Goal: Task Accomplishment & Management: Manage account settings

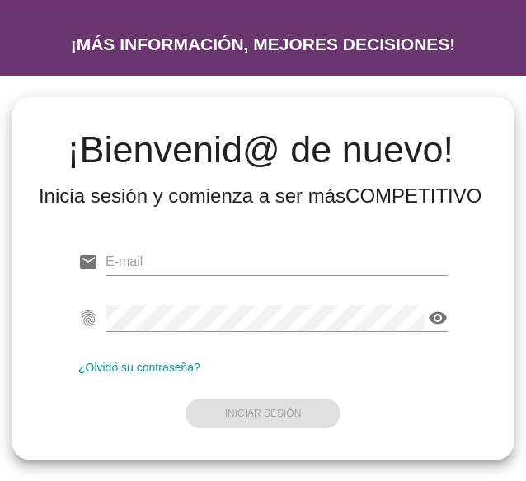
click at [314, 235] on div "email fingerprint visibility ¿Olvidó su contraseña? Iniciar Sesión" at bounding box center [263, 334] width 474 height 224
click at [259, 246] on div "email" at bounding box center [262, 265] width 369 height 53
click at [259, 264] on input "email" at bounding box center [276, 262] width 342 height 26
type input "[EMAIL_ADDRESS][DOMAIN_NAME]"
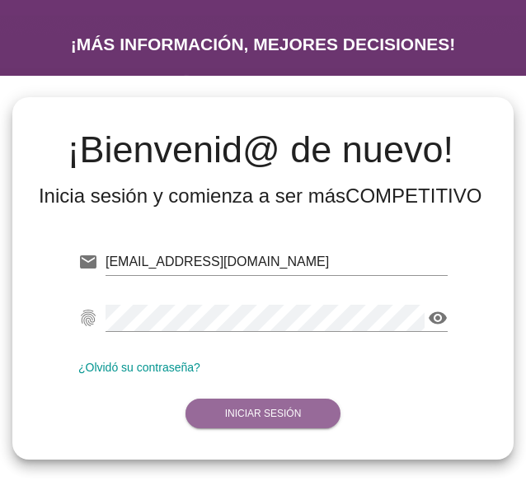
click at [247, 413] on strong "Iniciar Sesión" at bounding box center [263, 414] width 77 height 12
click at [275, 408] on strong "Iniciar Sesión" at bounding box center [263, 414] width 77 height 12
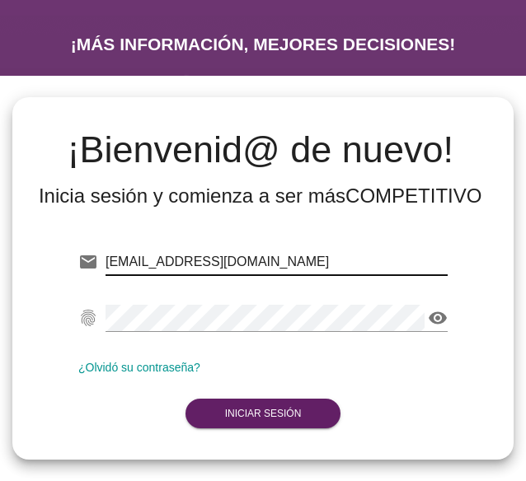
click at [287, 255] on input "[EMAIL_ADDRESS][DOMAIN_NAME]" at bounding box center [276, 262] width 342 height 26
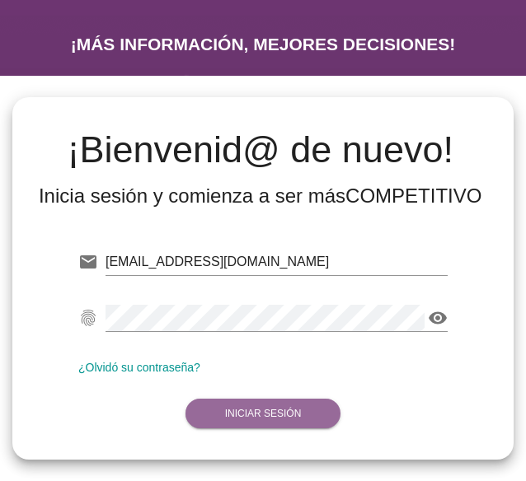
click at [263, 410] on strong "Iniciar Sesión" at bounding box center [263, 414] width 77 height 12
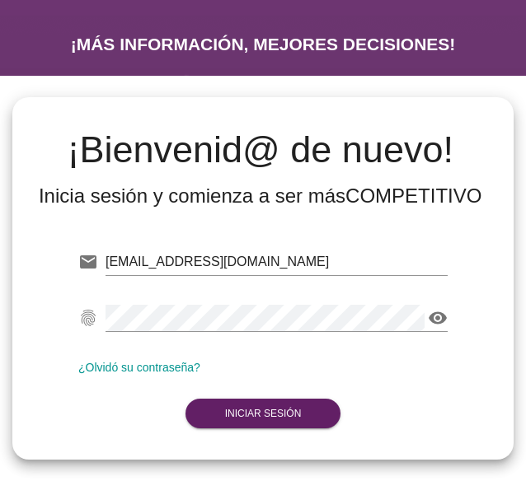
click at [255, 442] on div "email [EMAIL_ADDRESS][DOMAIN_NAME] fingerprint visibility ¿Olvidó su contraseña…" at bounding box center [263, 334] width 474 height 224
click at [247, 423] on button "Iniciar Sesión" at bounding box center [263, 414] width 156 height 30
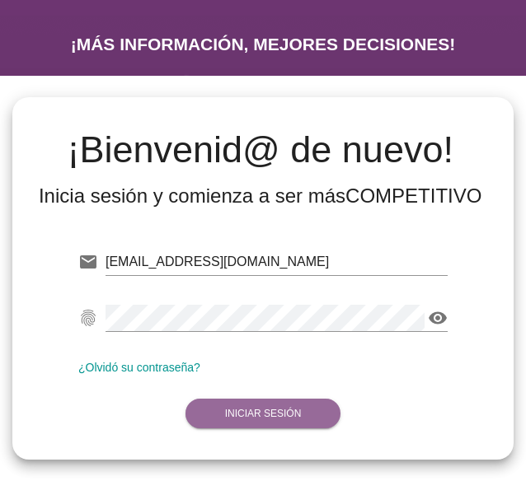
click at [263, 399] on button "Iniciar Sesión" at bounding box center [263, 414] width 156 height 30
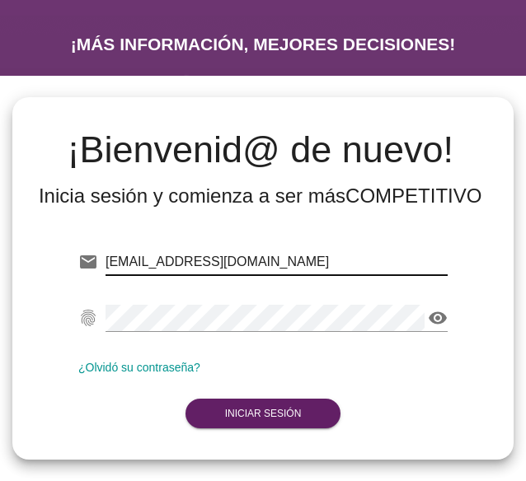
click at [313, 261] on input "[EMAIL_ADDRESS][DOMAIN_NAME]" at bounding box center [276, 262] width 342 height 26
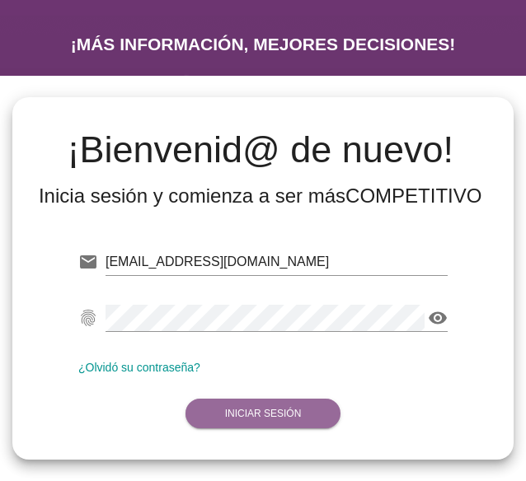
click at [245, 415] on strong "Iniciar Sesión" at bounding box center [263, 414] width 77 height 12
